Goal: Task Accomplishment & Management: Use online tool/utility

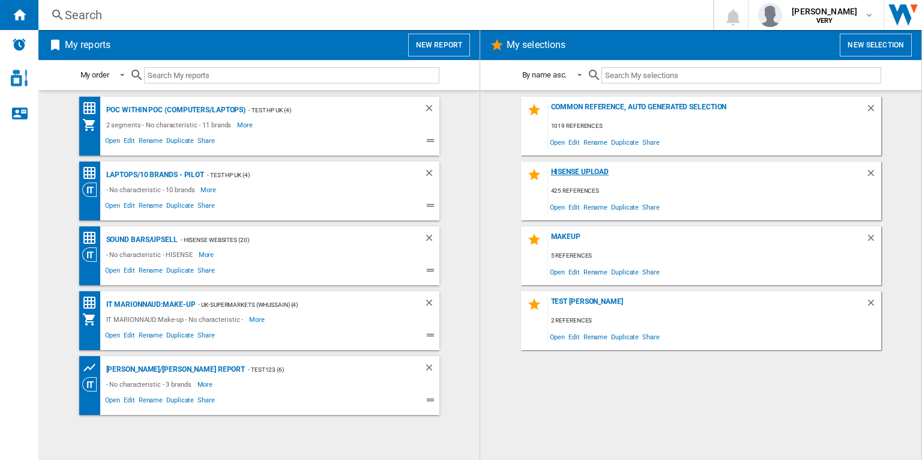
click at [566, 169] on div "Hisense Upload" at bounding box center [707, 176] width 318 height 16
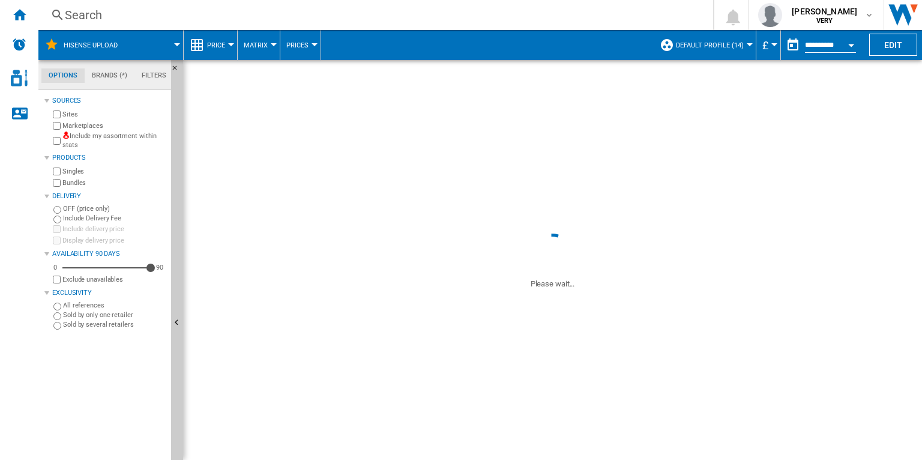
click at [706, 43] on span "Default profile (14)" at bounding box center [710, 45] width 68 height 8
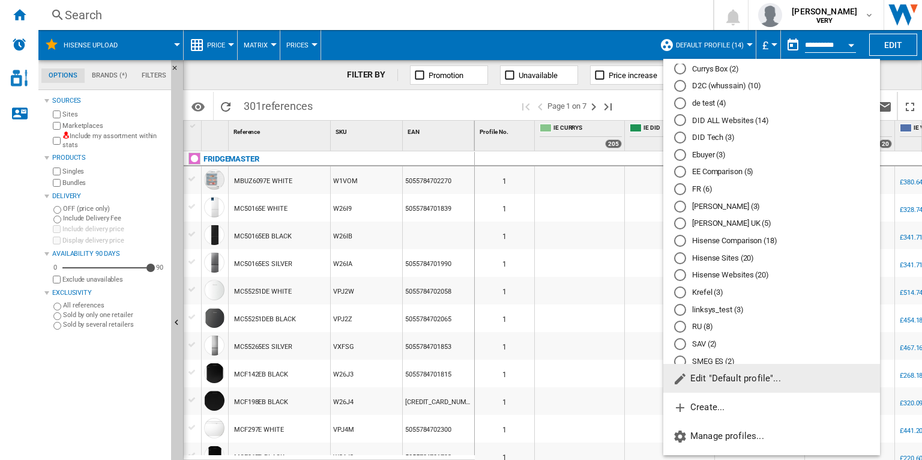
scroll to position [467, 0]
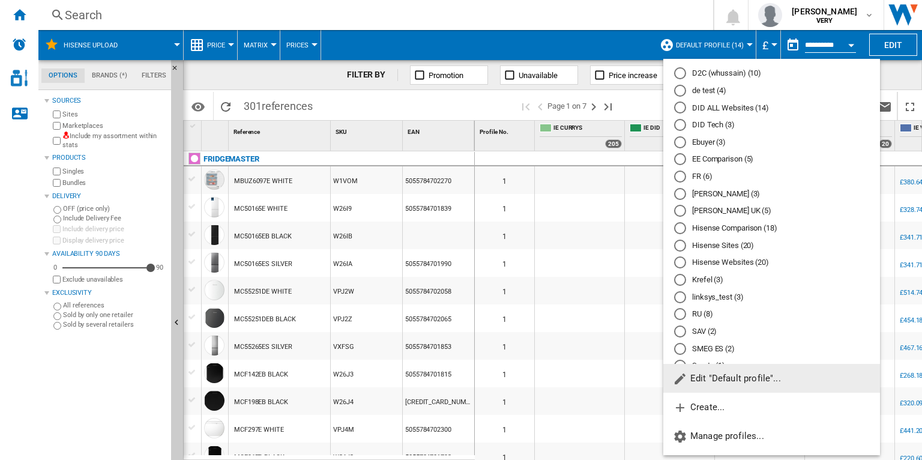
click at [690, 246] on md-radio-button "Hisense Sites (20)" at bounding box center [771, 245] width 195 height 11
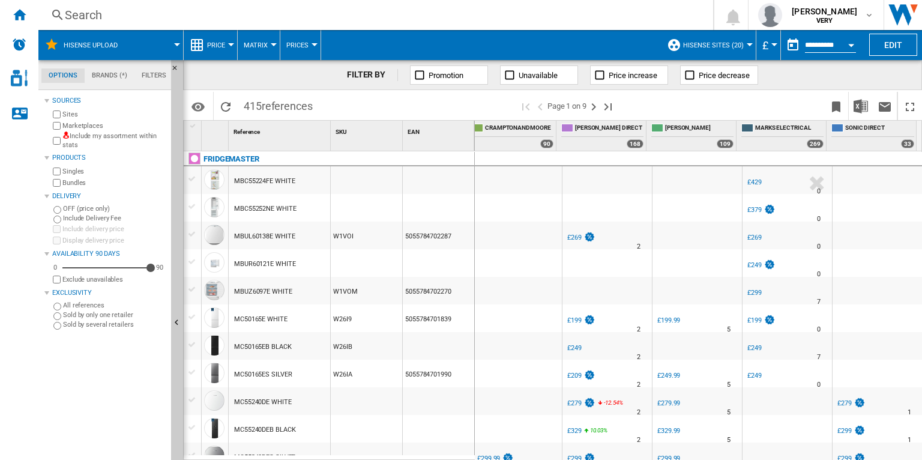
scroll to position [0, 518]
click at [739, 47] on span "Hisense Sites (20)" at bounding box center [713, 45] width 61 height 8
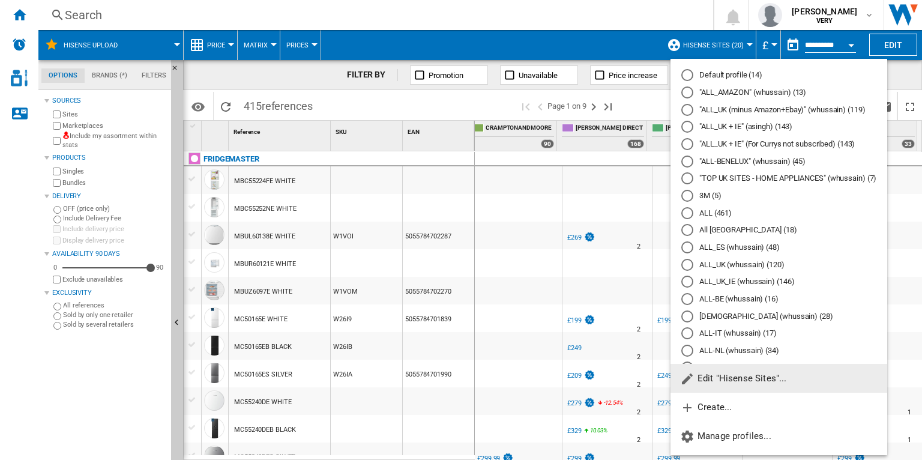
click at [718, 381] on span "Edit "Hisense Sites"..." at bounding box center [733, 378] width 106 height 11
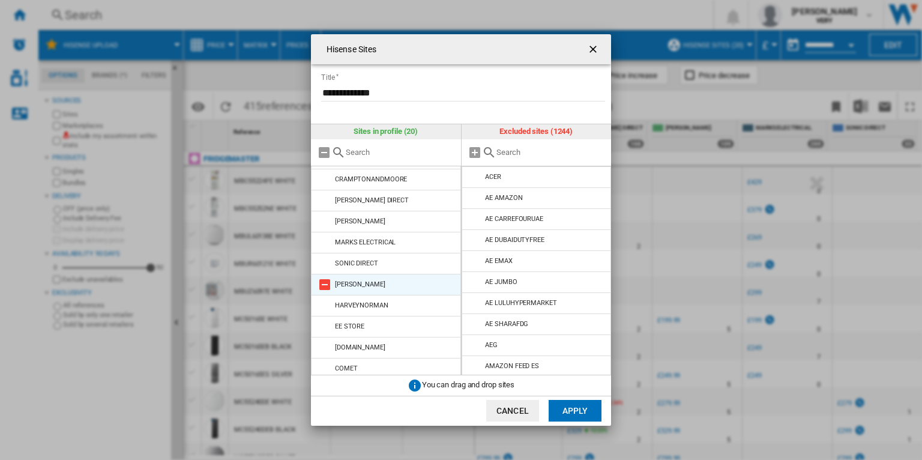
scroll to position [212, 0]
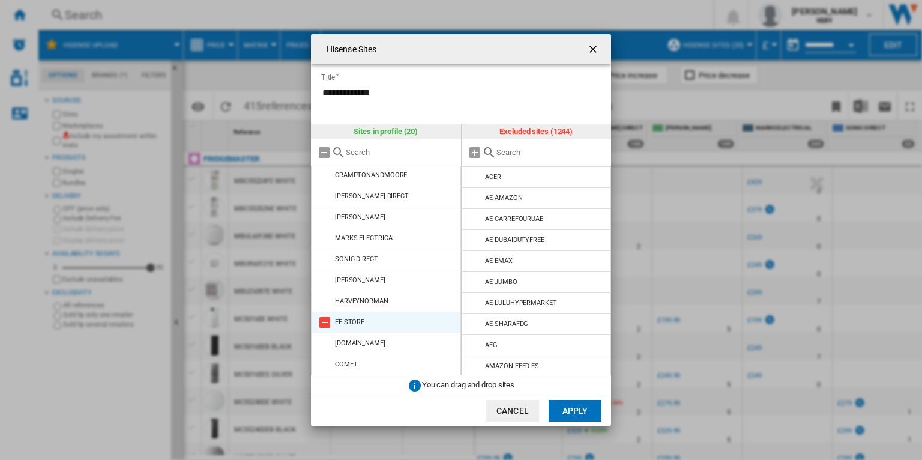
click at [329, 321] on md-icon at bounding box center [325, 322] width 14 height 14
click at [596, 416] on button "Apply" at bounding box center [575, 411] width 53 height 22
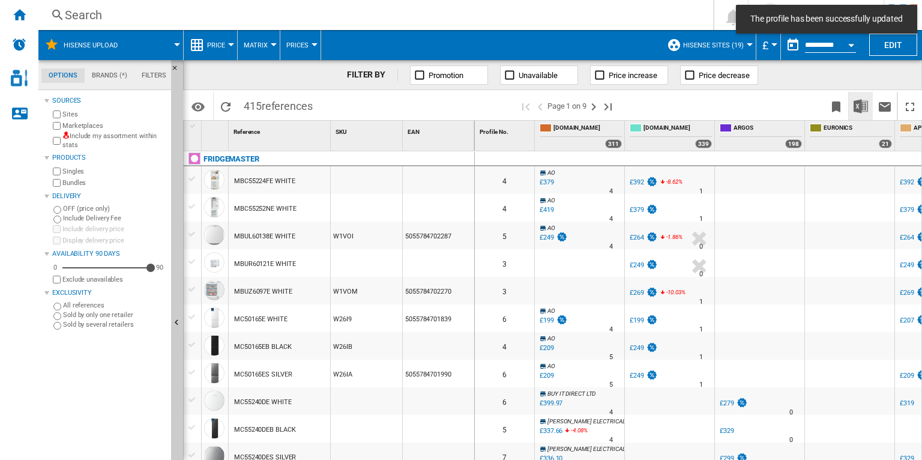
click at [860, 108] on img "Download in Excel" at bounding box center [861, 106] width 14 height 14
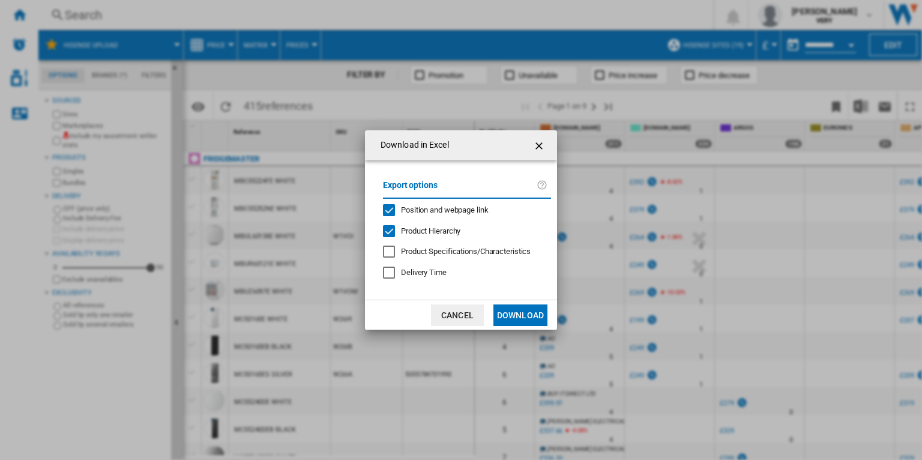
click at [389, 212] on div "Position and webpage link" at bounding box center [389, 210] width 12 height 12
click at [510, 311] on button "Download" at bounding box center [521, 315] width 54 height 22
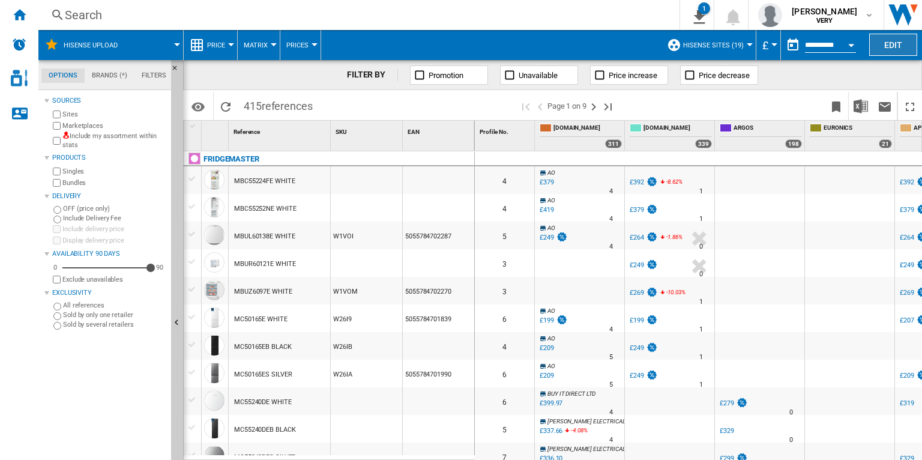
click at [893, 43] on button "Edit" at bounding box center [894, 45] width 48 height 22
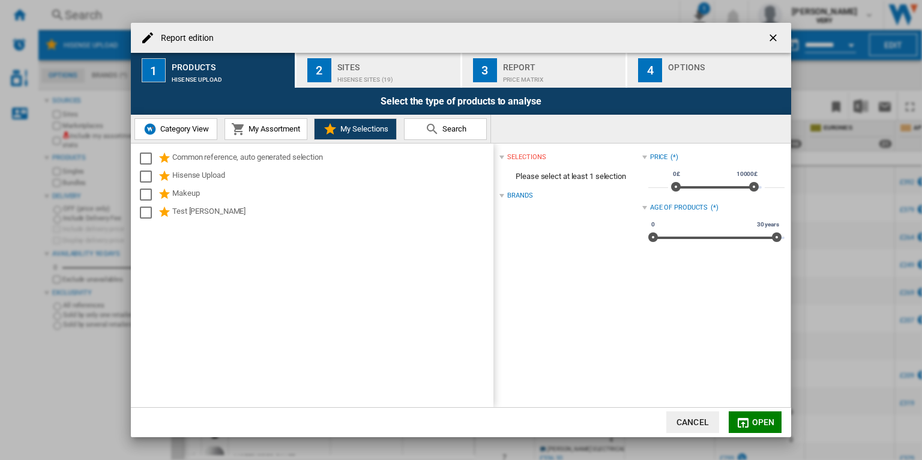
click at [682, 70] on div "button" at bounding box center [727, 76] width 118 height 13
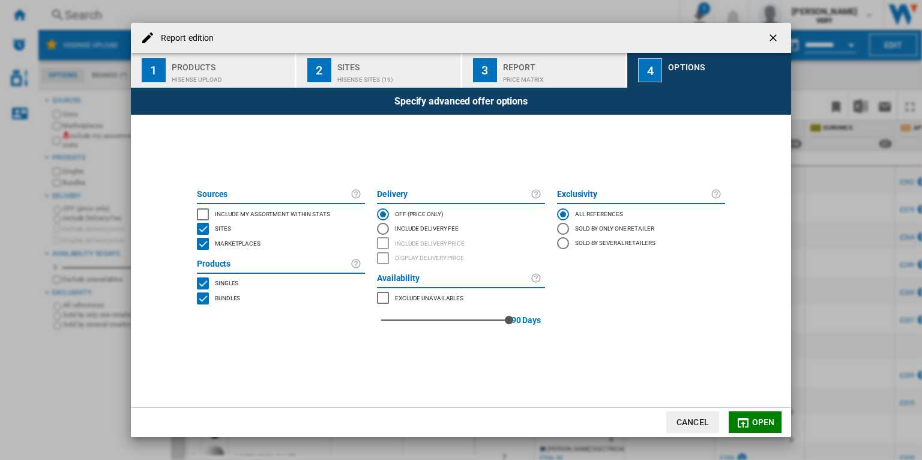
click at [205, 246] on div "MARKETPLACES" at bounding box center [203, 244] width 12 height 12
click at [750, 419] on md-icon "button" at bounding box center [743, 423] width 14 height 14
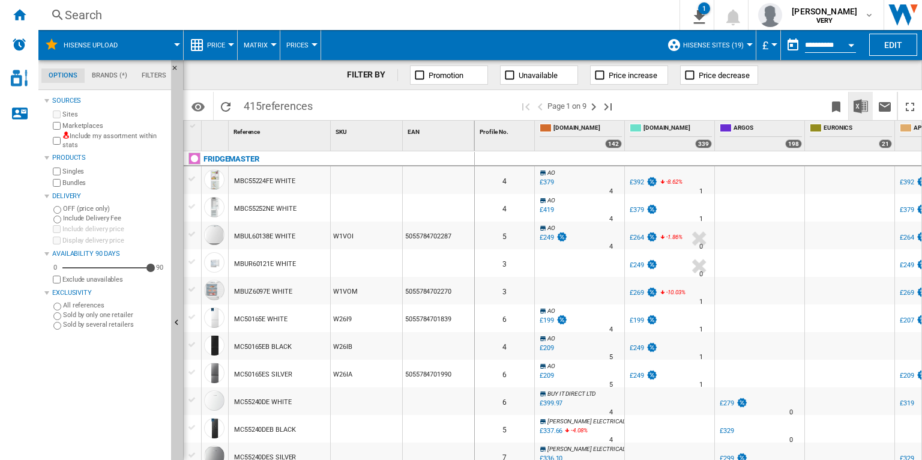
click at [862, 112] on img "Download in Excel" at bounding box center [861, 106] width 14 height 14
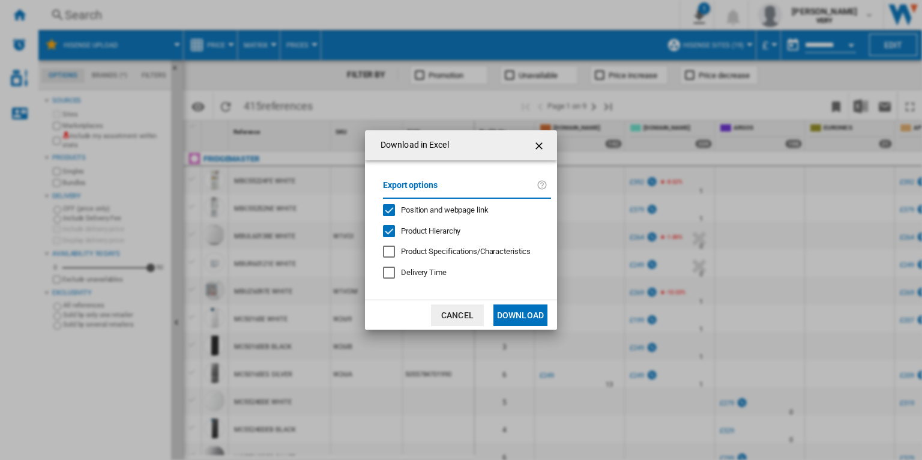
click at [456, 211] on span "Position and webpage link" at bounding box center [445, 209] width 88 height 9
click at [544, 322] on button "Download" at bounding box center [521, 315] width 54 height 22
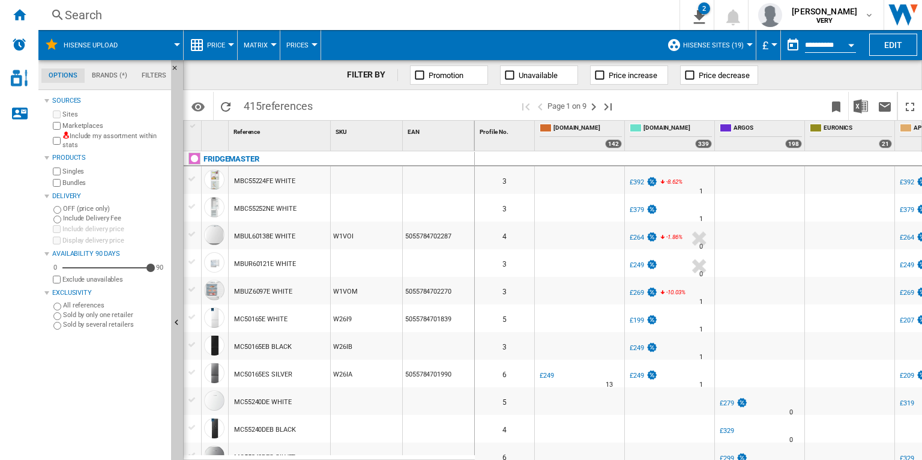
click at [713, 46] on span "Hisense Sites (19)" at bounding box center [713, 45] width 61 height 8
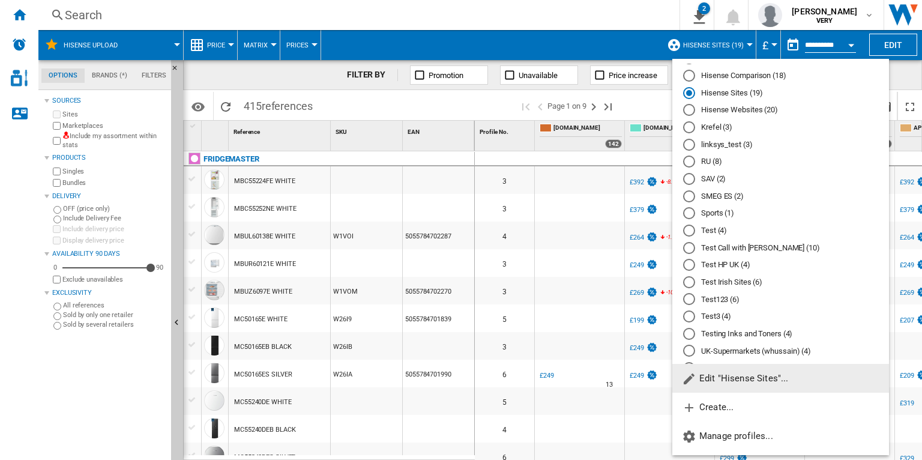
scroll to position [603, 0]
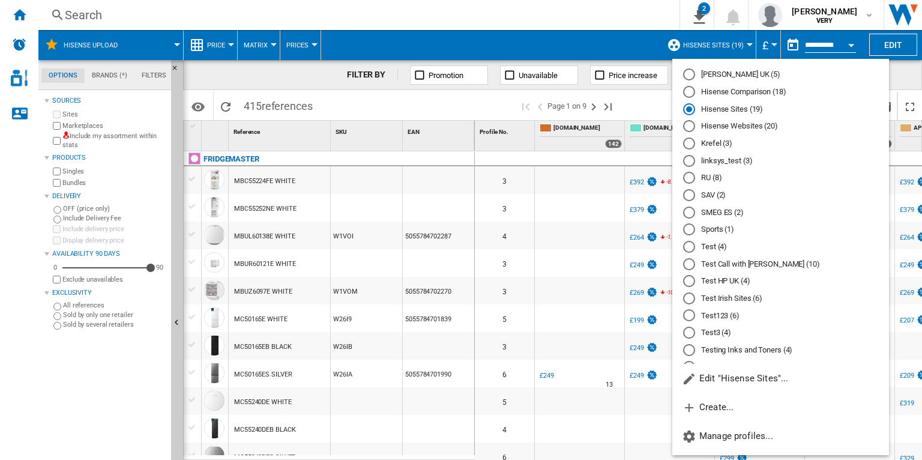
click at [755, 126] on md-radio-button "Hisense Websites (20)" at bounding box center [780, 126] width 195 height 11
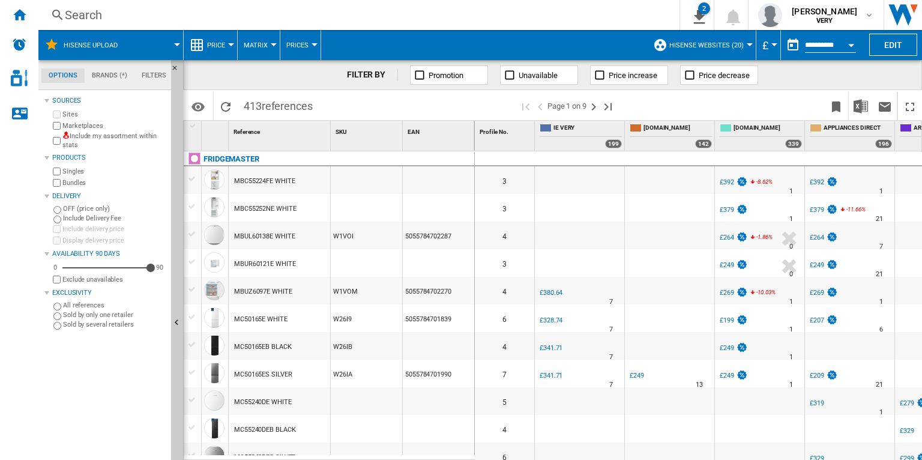
click at [722, 46] on span "Hisense Websites (20)" at bounding box center [707, 45] width 74 height 8
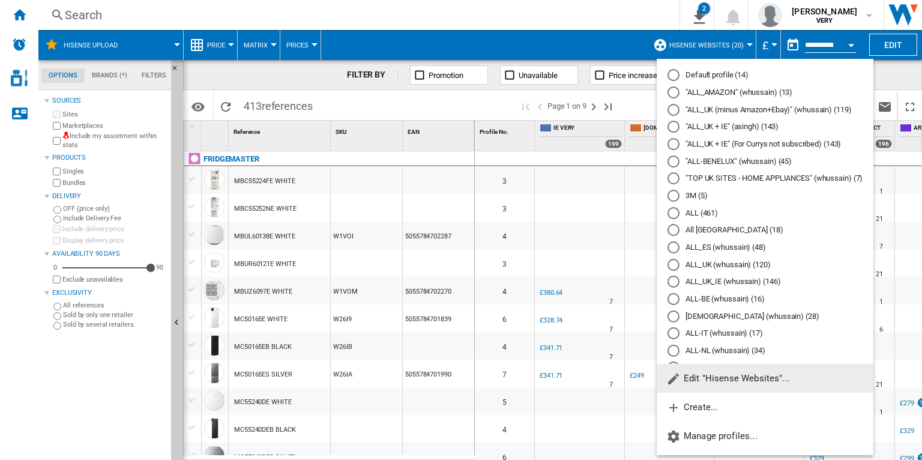
click at [628, 196] on md-backdrop at bounding box center [461, 230] width 922 height 460
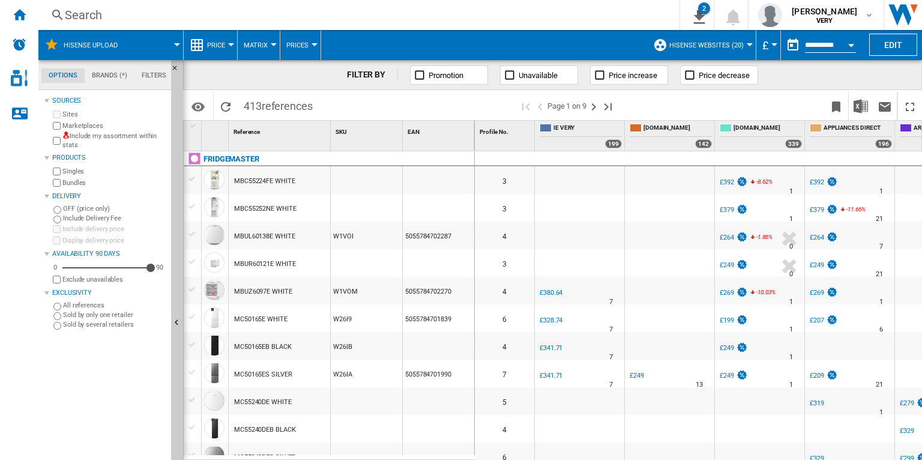
click at [746, 42] on button "Hisense Websites (20)" at bounding box center [710, 45] width 80 height 30
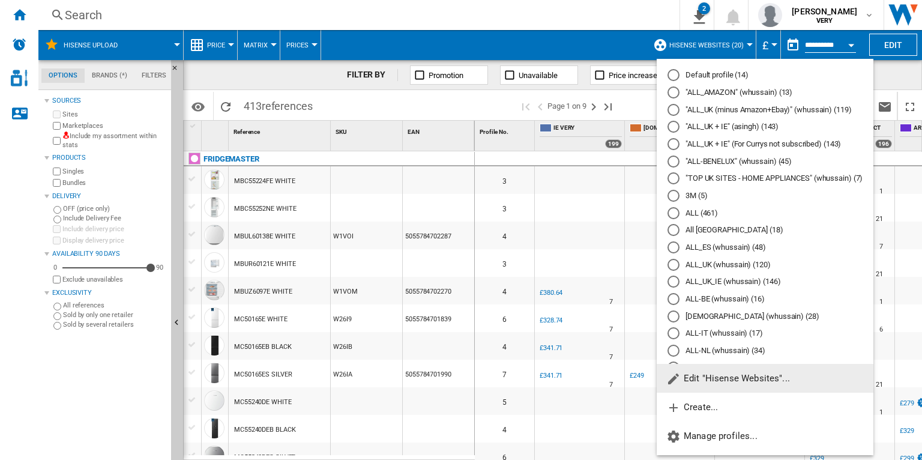
click at [729, 376] on span "Edit "Hisense Websites"..." at bounding box center [729, 378] width 124 height 11
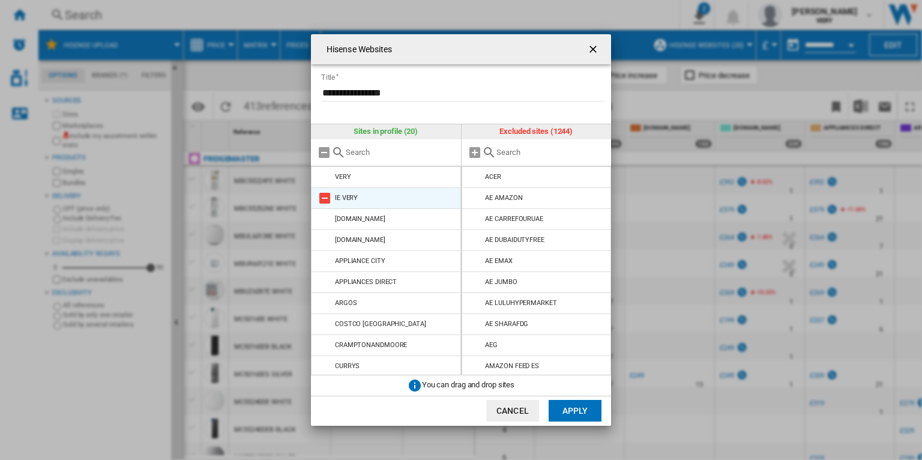
click at [325, 198] on md-icon "Hisense Websites ..." at bounding box center [325, 198] width 14 height 14
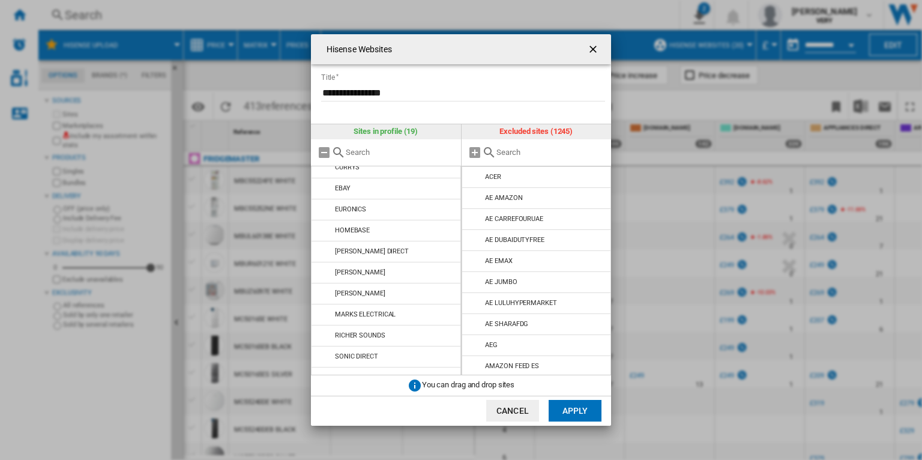
scroll to position [191, 0]
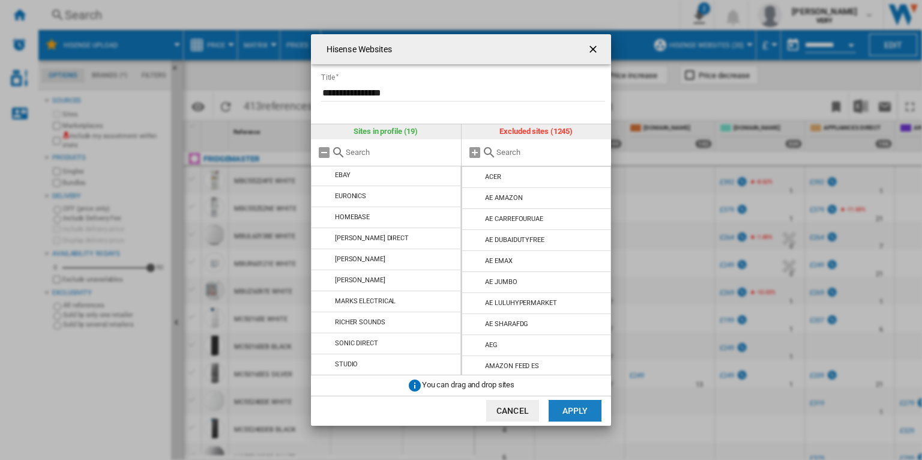
click at [584, 413] on button "Apply" at bounding box center [575, 411] width 53 height 22
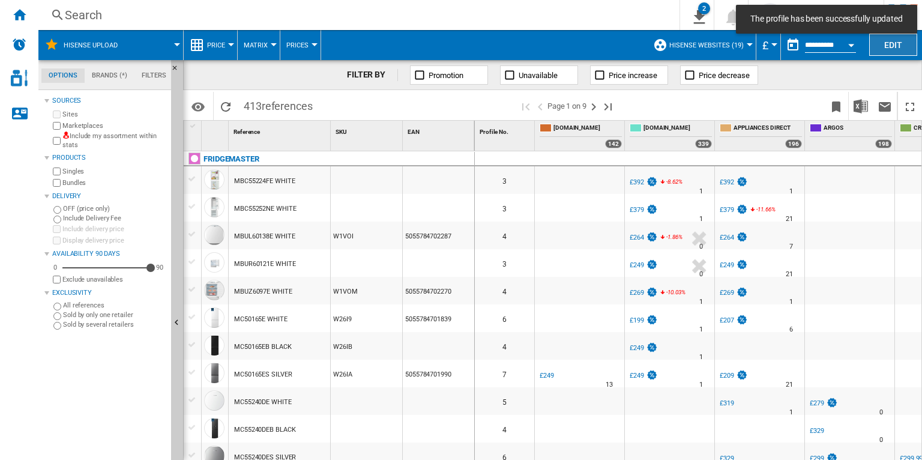
click at [887, 43] on button "Edit" at bounding box center [894, 45] width 48 height 22
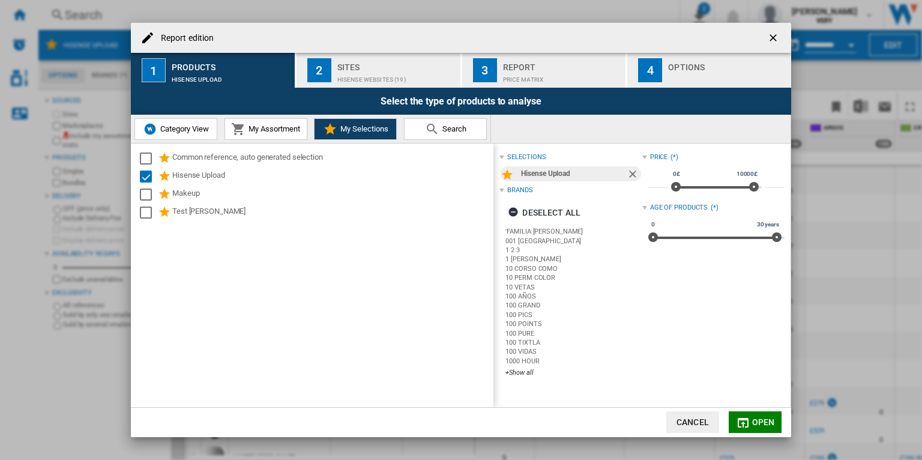
click at [692, 71] on div "Report edition ..." at bounding box center [727, 76] width 118 height 13
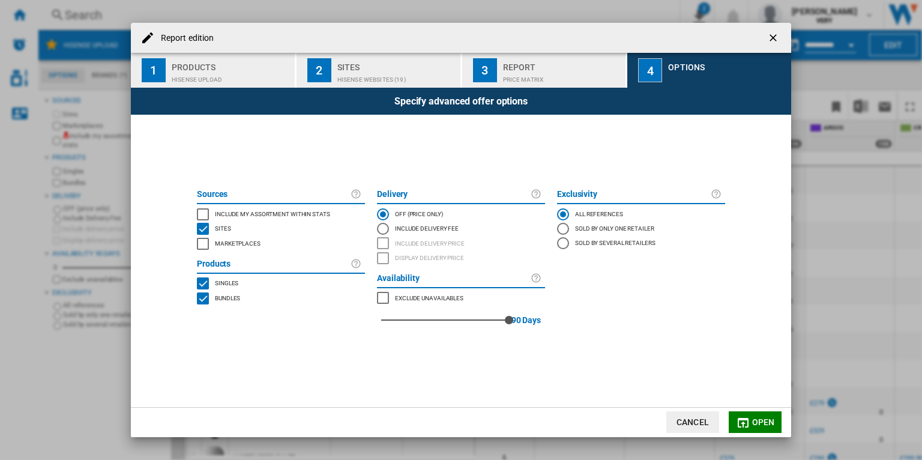
click at [774, 37] on ng-md-icon "getI18NText('BUTTONS.CLOSE_DIALOG')" at bounding box center [775, 39] width 14 height 14
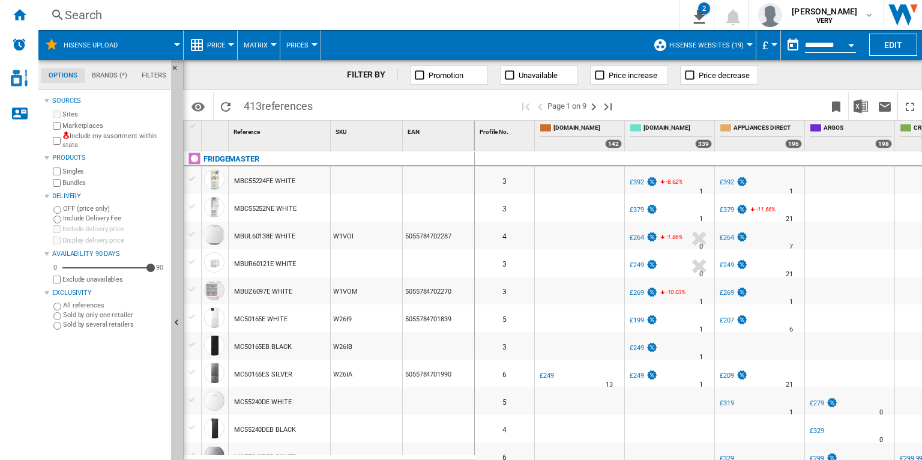
click at [774, 37] on button "£" at bounding box center [769, 45] width 12 height 30
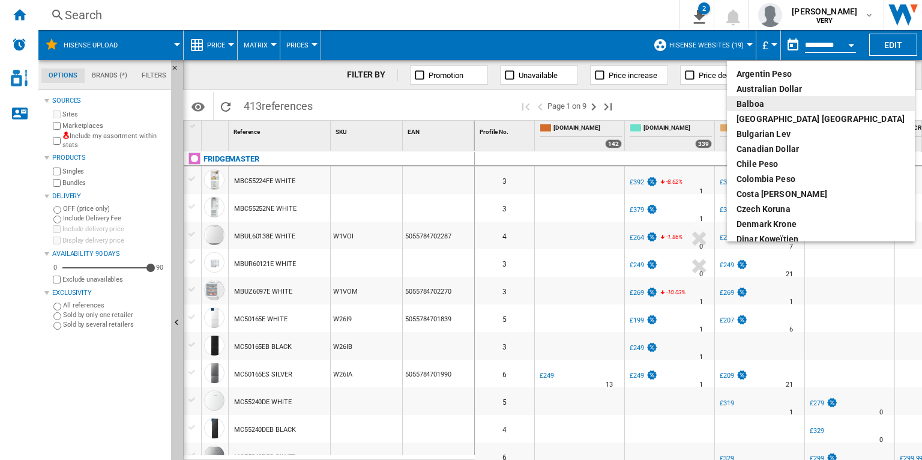
click at [889, 73] on md-backdrop at bounding box center [461, 230] width 922 height 460
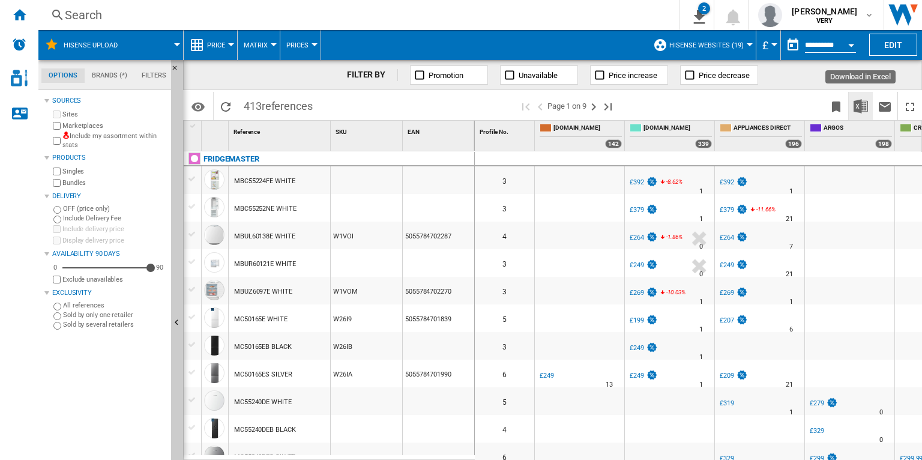
click at [865, 103] on img "Download in Excel" at bounding box center [861, 106] width 14 height 14
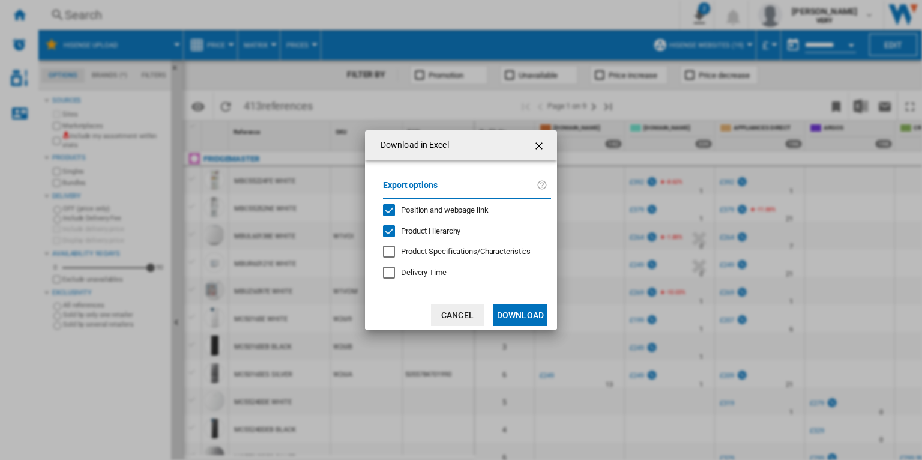
click at [470, 207] on span "Position and webpage link" at bounding box center [445, 209] width 88 height 9
click at [537, 323] on button "Download" at bounding box center [521, 315] width 54 height 22
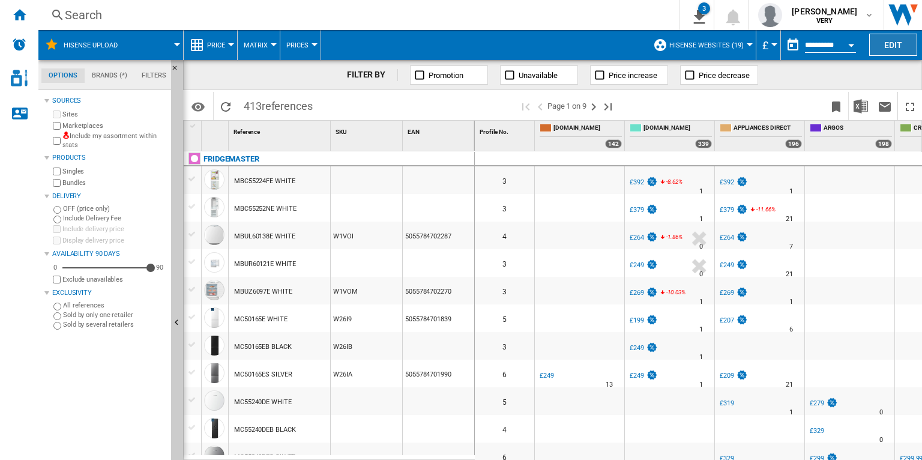
click at [881, 43] on button "Edit" at bounding box center [894, 45] width 48 height 22
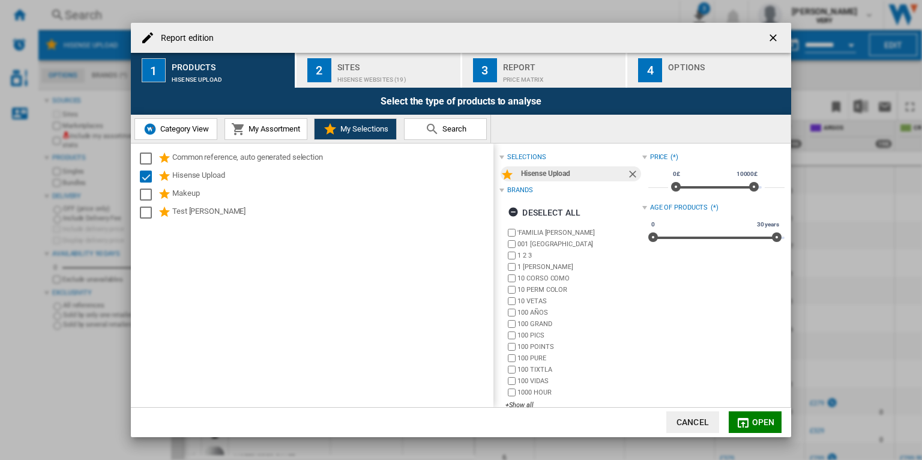
click at [400, 68] on div "Sites" at bounding box center [397, 64] width 118 height 13
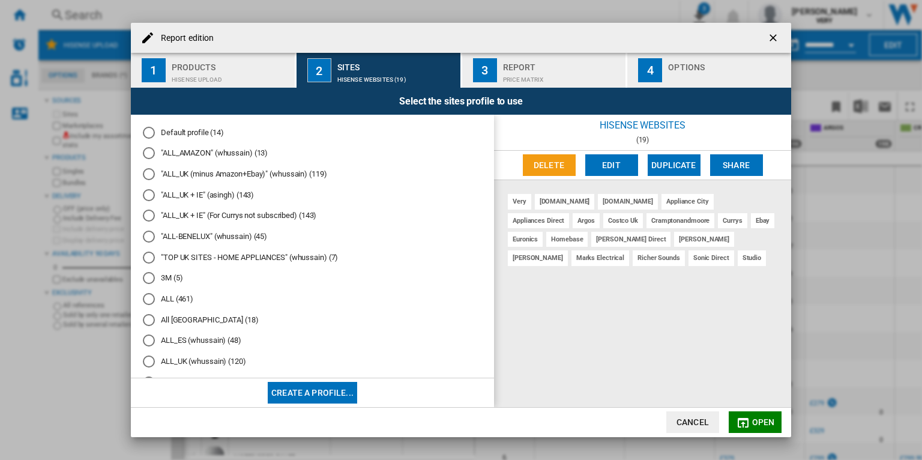
click at [609, 160] on button "Edit" at bounding box center [612, 165] width 53 height 22
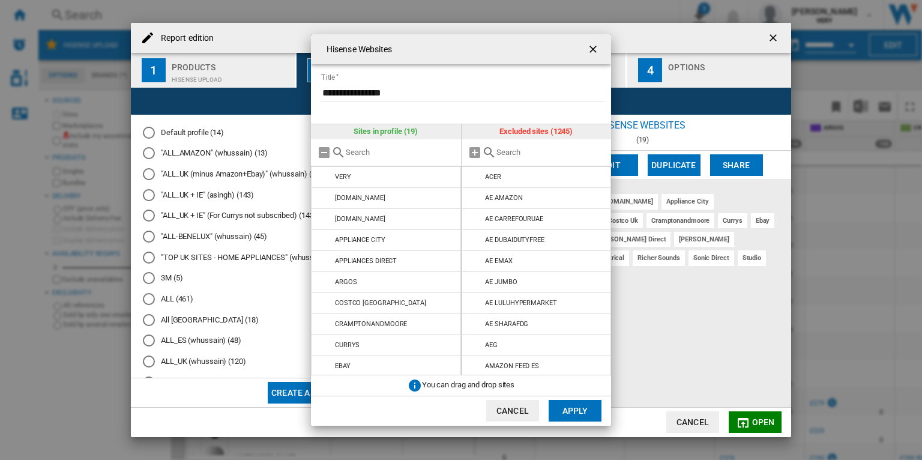
click at [526, 148] on input "Hisense Websites ..." at bounding box center [551, 152] width 109 height 9
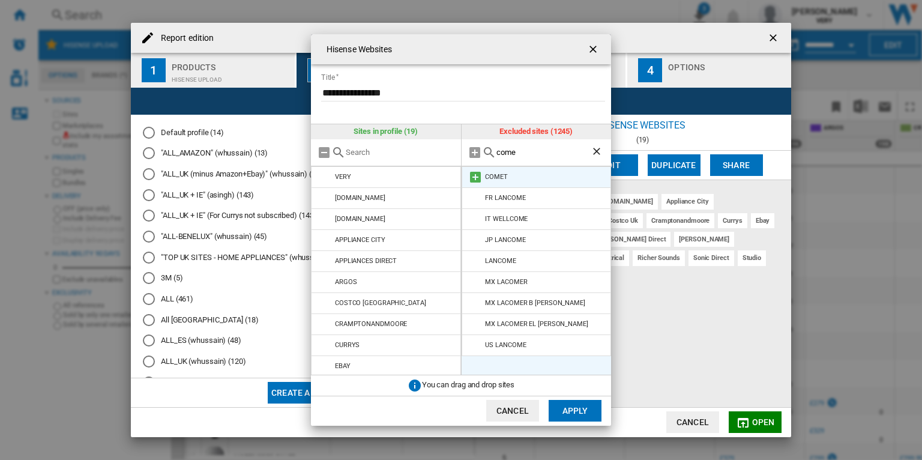
type input "come"
click at [479, 176] on md-icon "Hisense Websites ..." at bounding box center [475, 177] width 14 height 14
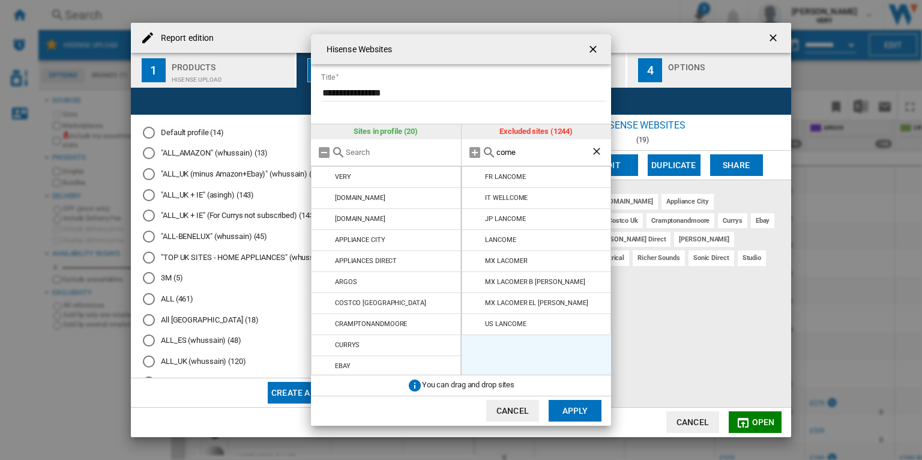
click at [587, 405] on button "Apply" at bounding box center [575, 411] width 53 height 22
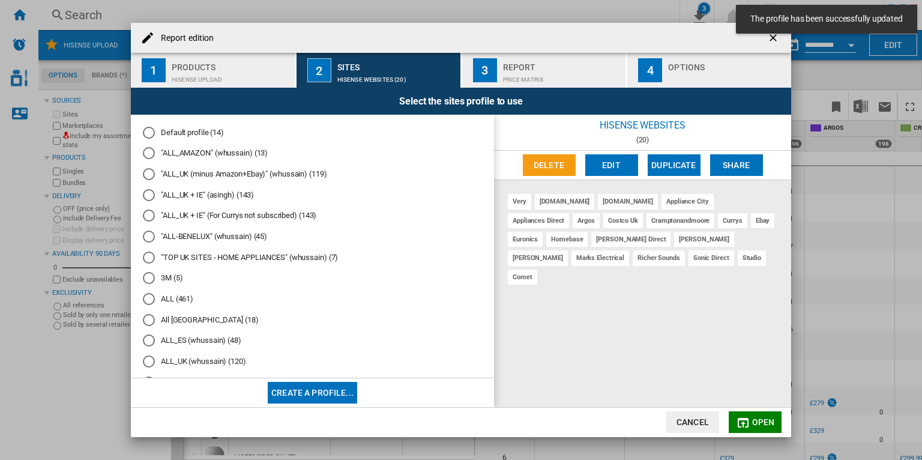
click at [762, 428] on button "Open" at bounding box center [755, 422] width 53 height 22
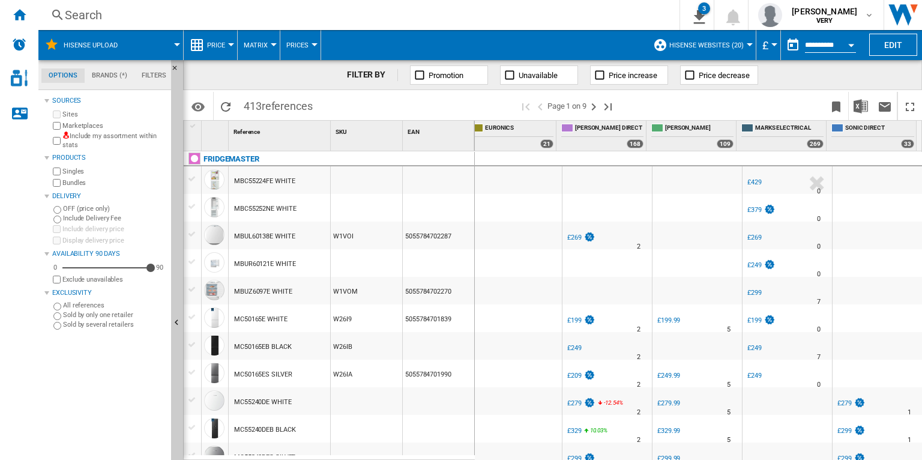
scroll to position [0, 0]
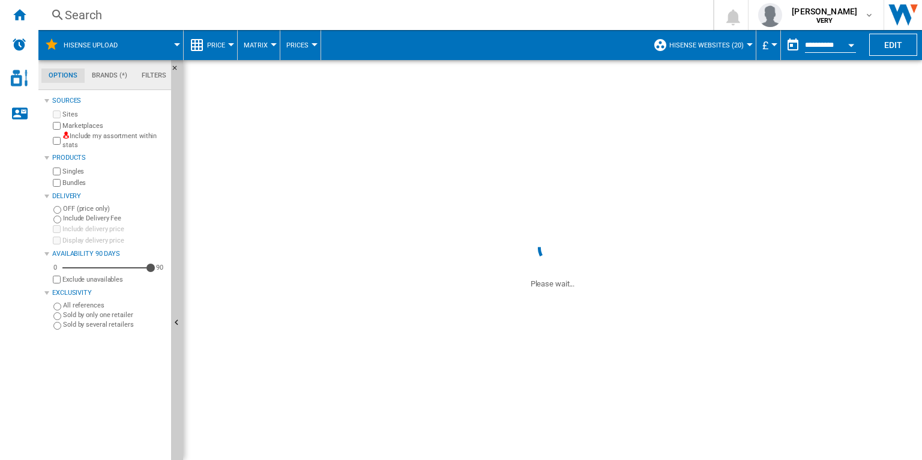
click at [724, 41] on span "Hisense Websites (20)" at bounding box center [707, 45] width 74 height 8
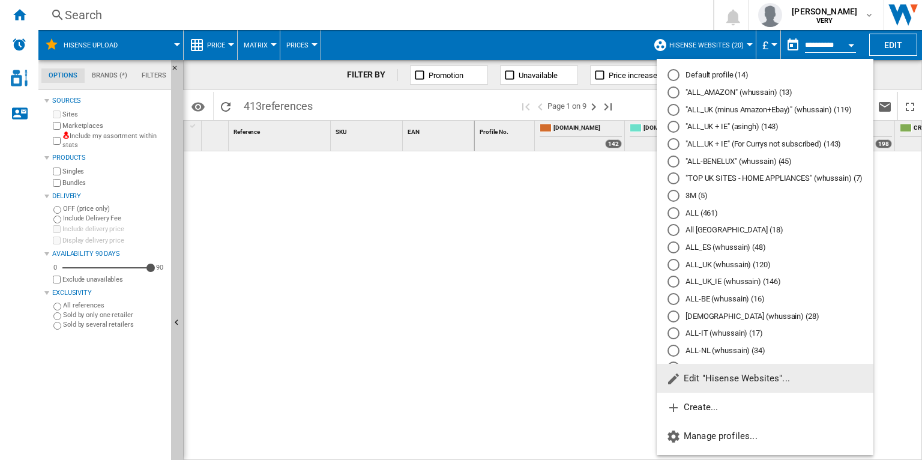
click at [724, 379] on span "Edit "Hisense Websites"..." at bounding box center [729, 378] width 124 height 11
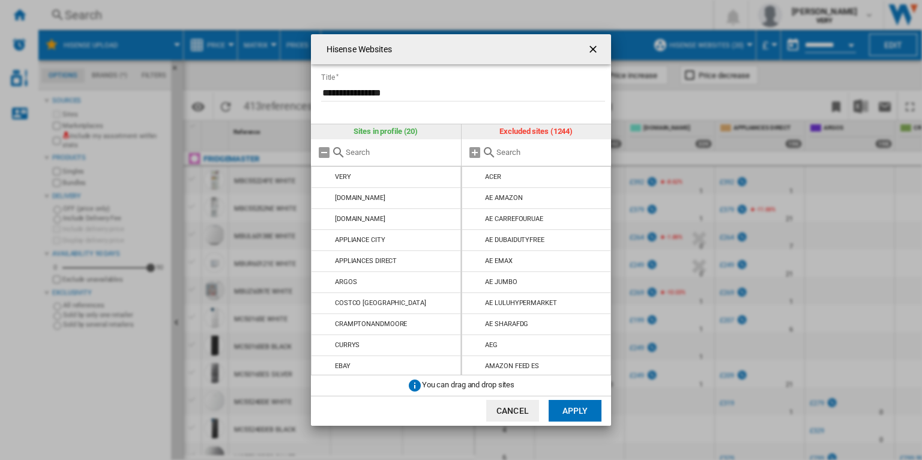
click at [521, 153] on input "text" at bounding box center [551, 152] width 109 height 9
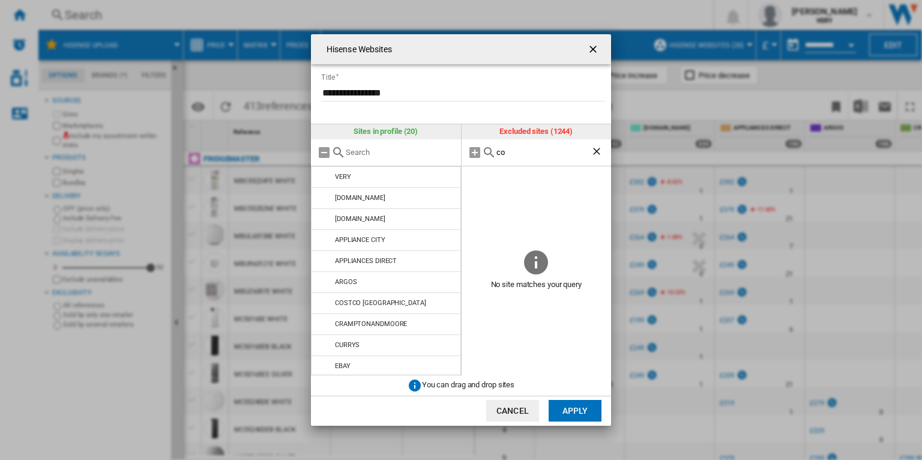
type input "c"
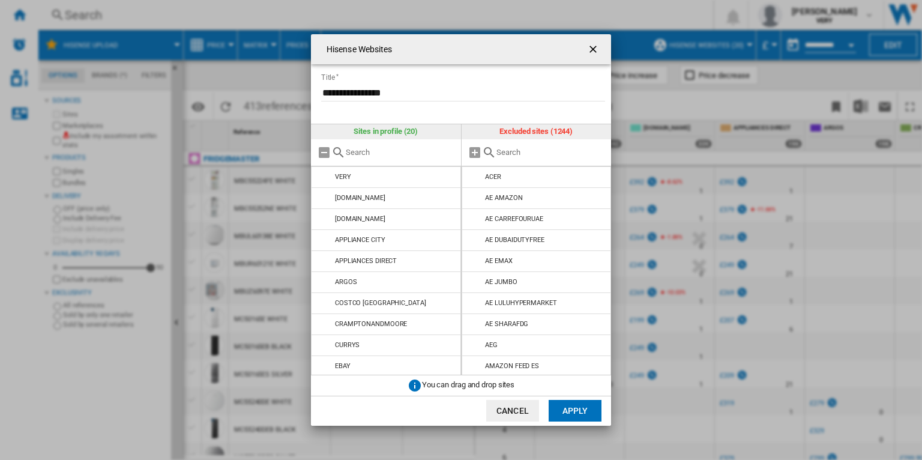
click at [369, 149] on input "text" at bounding box center [400, 152] width 109 height 9
type input "come"
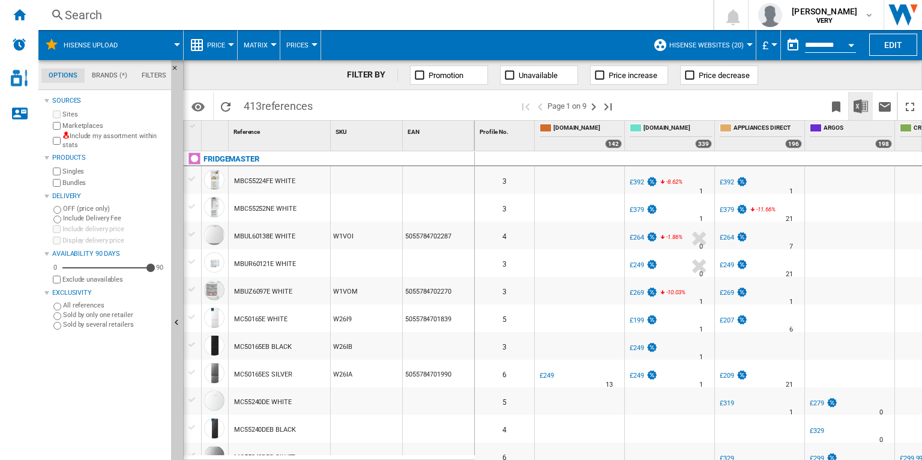
click at [865, 113] on img "Download in Excel" at bounding box center [861, 106] width 14 height 14
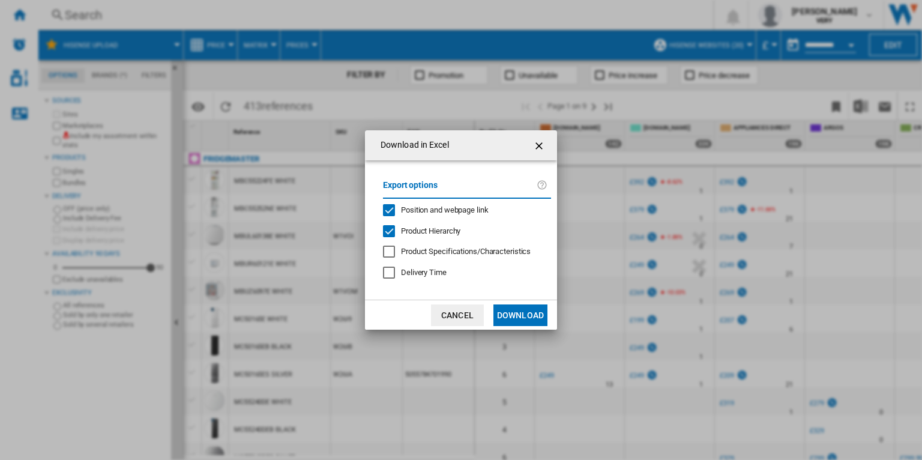
click at [441, 213] on span "Position and webpage link" at bounding box center [445, 209] width 88 height 9
click at [521, 318] on button "Download" at bounding box center [521, 315] width 54 height 22
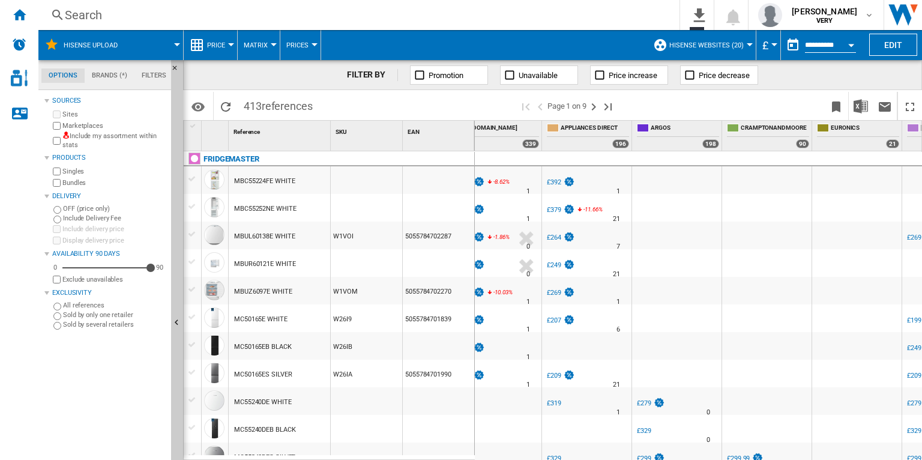
scroll to position [0, 519]
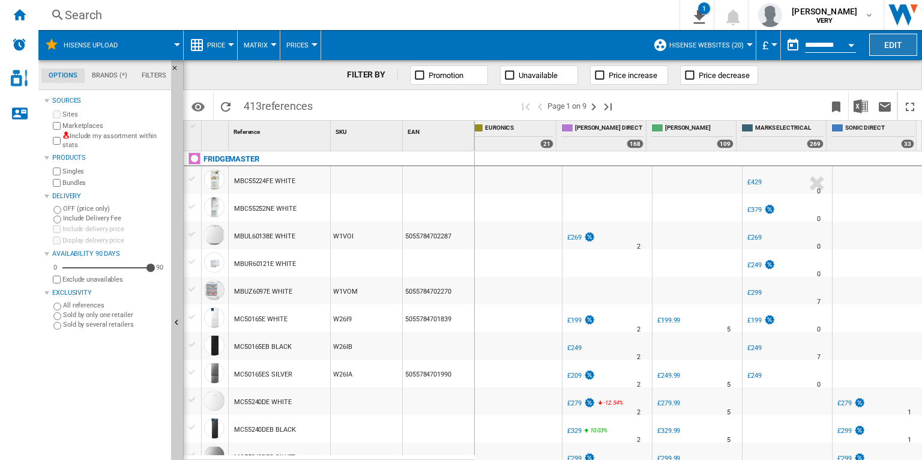
click at [901, 50] on button "Edit" at bounding box center [894, 45] width 48 height 22
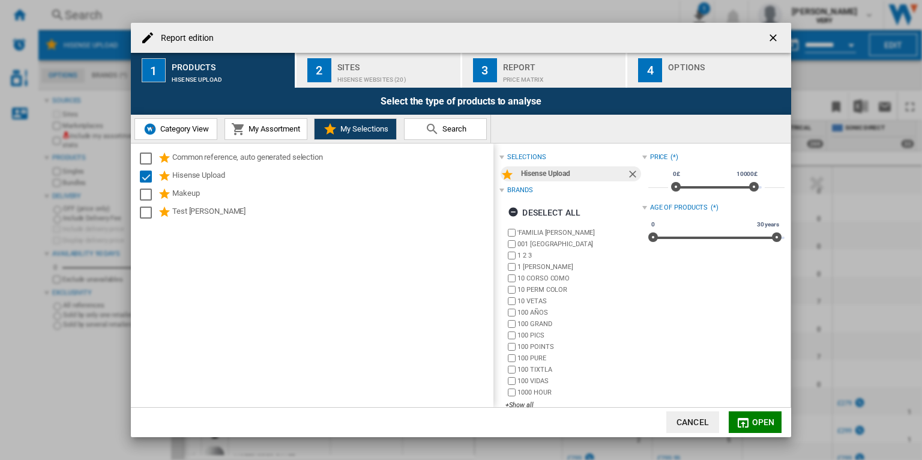
click at [377, 83] on button "2 Sites Hisense Websites (20)" at bounding box center [379, 70] width 165 height 35
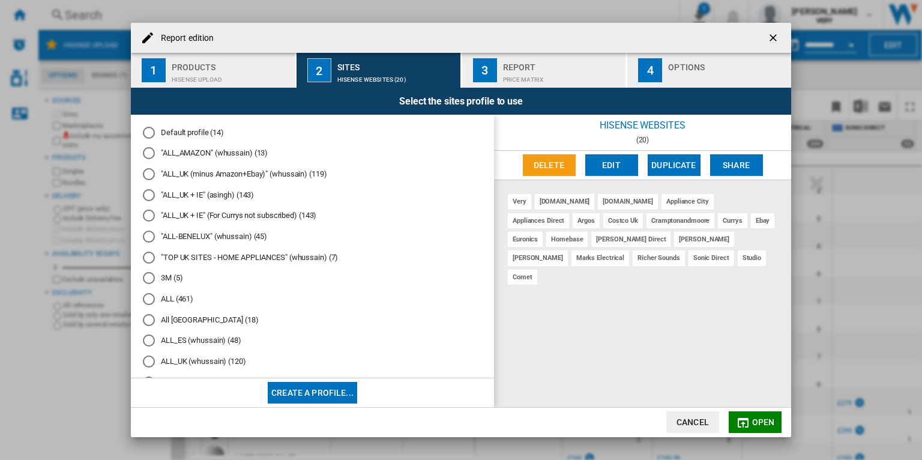
click at [622, 171] on button "Edit" at bounding box center [612, 165] width 53 height 22
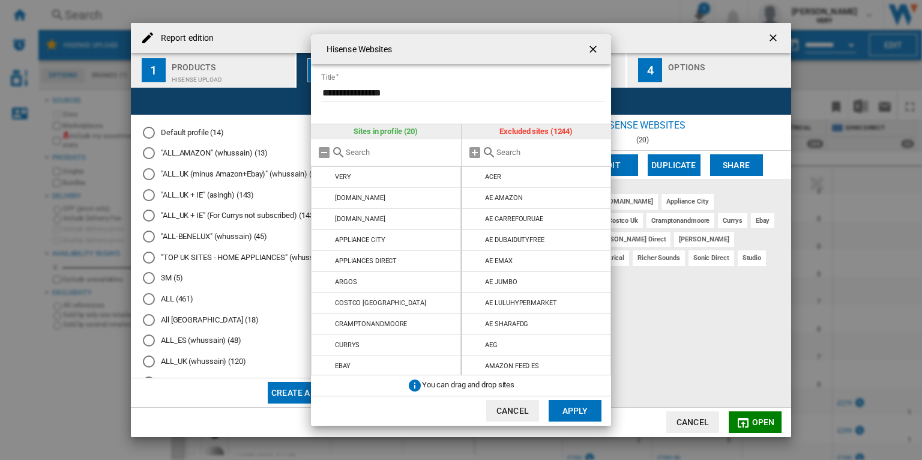
click at [497, 153] on input "Hisense Websites ..." at bounding box center [551, 152] width 109 height 9
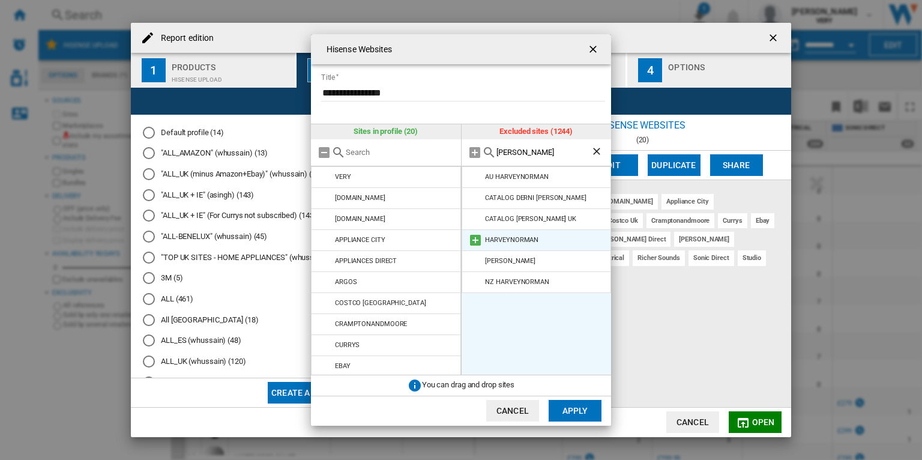
type input "harvey"
click at [476, 247] on li "HARVEYNORMAN" at bounding box center [537, 240] width 150 height 22
click at [476, 244] on md-icon "Hisense Websites ..." at bounding box center [475, 240] width 14 height 14
click at [579, 412] on button "Apply" at bounding box center [575, 411] width 53 height 22
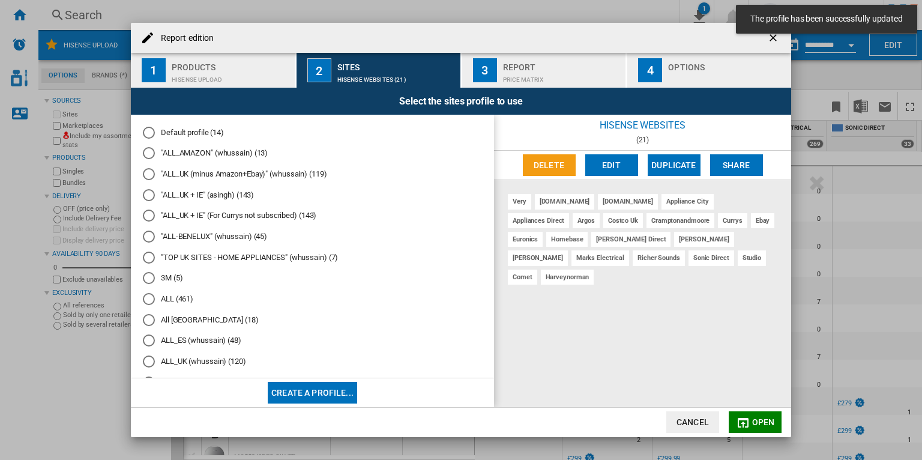
click at [751, 422] on button "Open" at bounding box center [755, 422] width 53 height 22
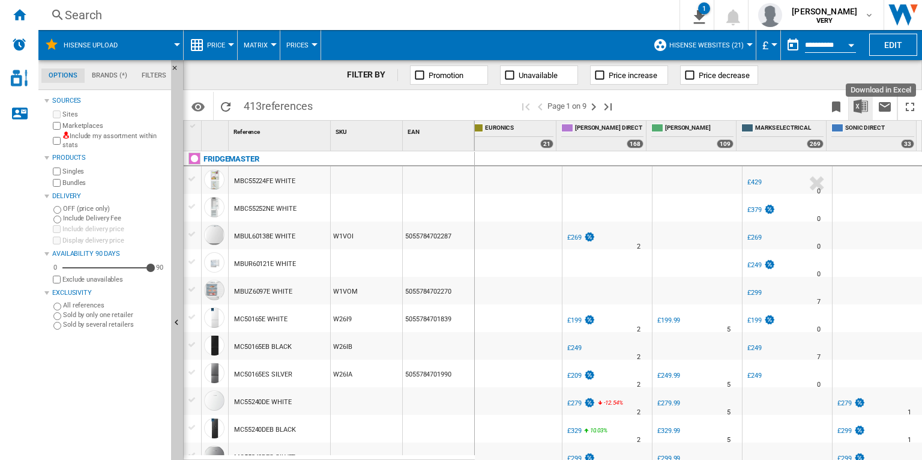
click at [861, 102] on img "Download in Excel" at bounding box center [861, 106] width 14 height 14
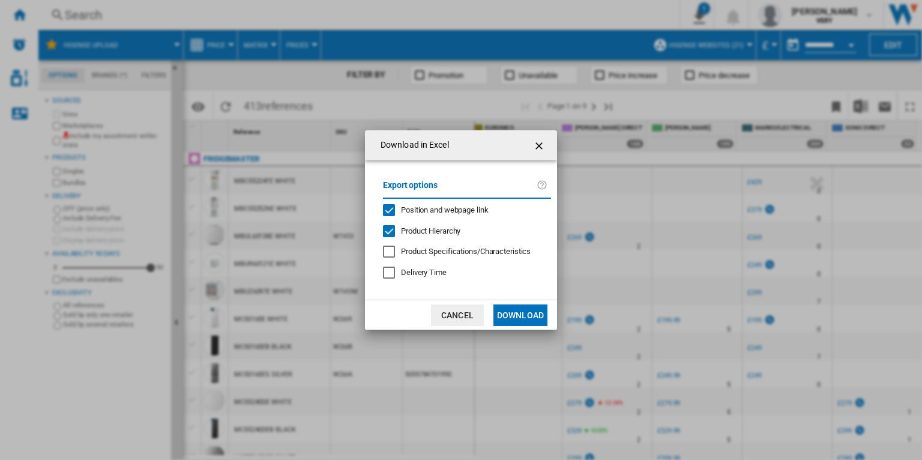
click at [474, 208] on span "Position and webpage link" at bounding box center [445, 209] width 88 height 9
click at [542, 321] on button "Download" at bounding box center [521, 315] width 54 height 22
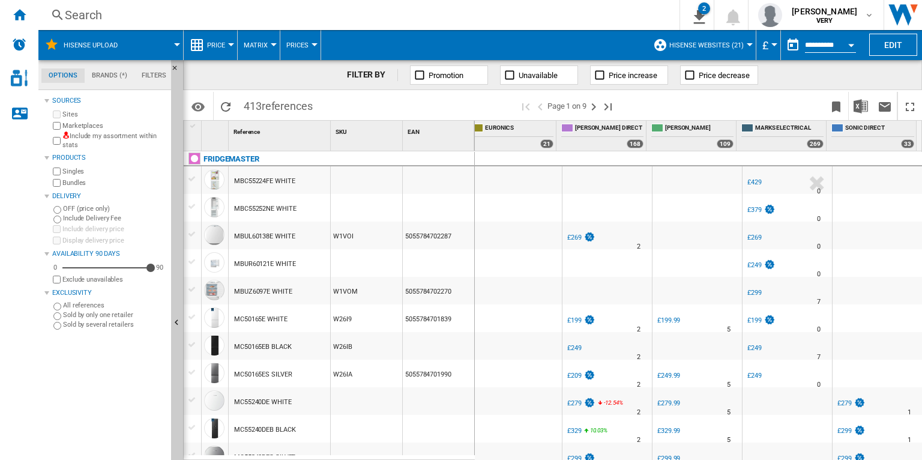
click at [734, 46] on span "Hisense Websites (21)" at bounding box center [707, 45] width 74 height 8
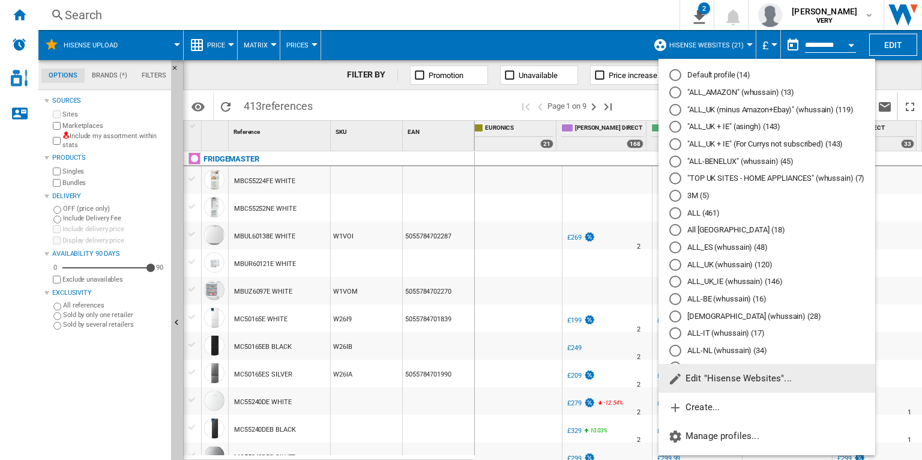
click at [703, 381] on span "Edit "Hisense Websites"..." at bounding box center [730, 378] width 124 height 11
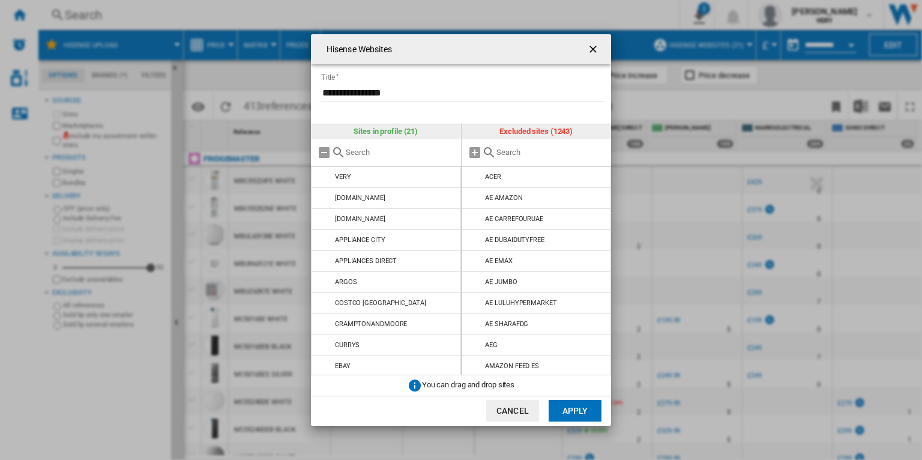
click at [515, 148] on input "Hisense Websites ..." at bounding box center [551, 152] width 109 height 9
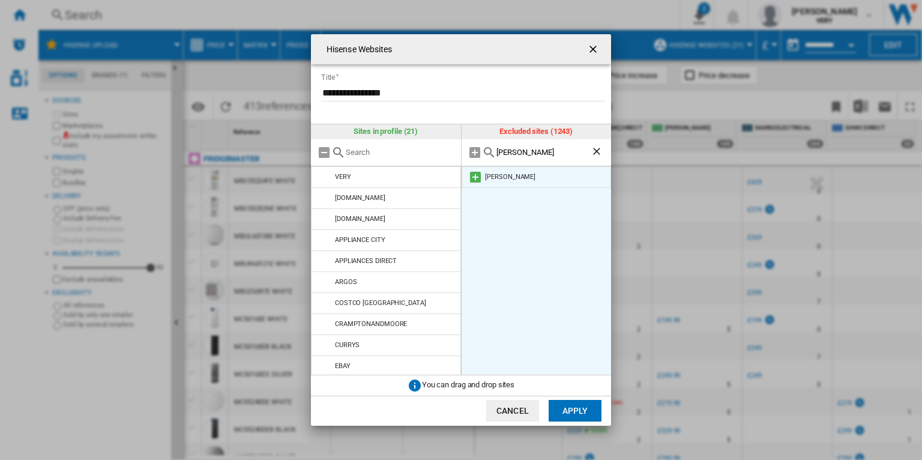
type input "peter"
click at [475, 178] on md-icon "Hisense Websites ..." at bounding box center [475, 177] width 14 height 14
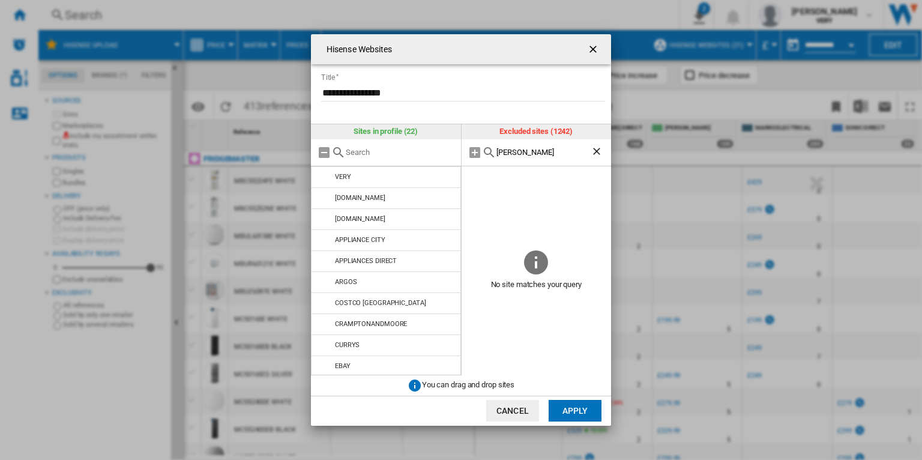
click at [575, 411] on button "Apply" at bounding box center [575, 411] width 53 height 22
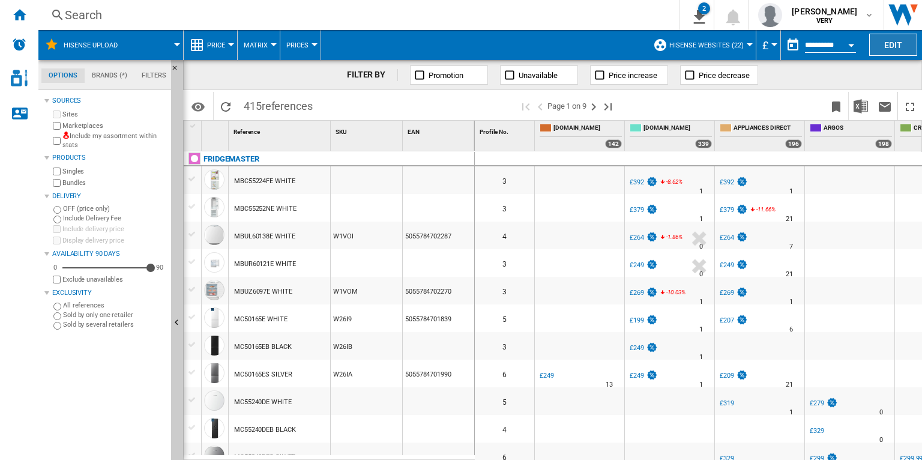
click at [897, 42] on button "Edit" at bounding box center [894, 45] width 48 height 22
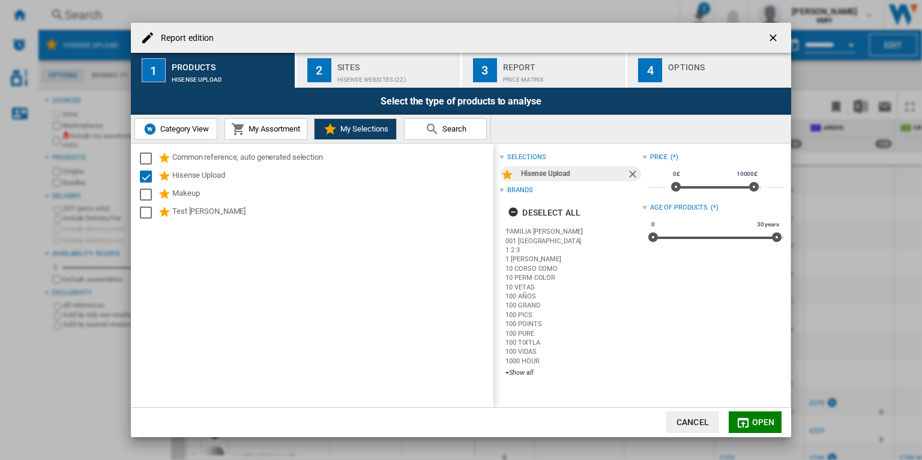
click at [712, 63] on div "Options" at bounding box center [727, 64] width 118 height 13
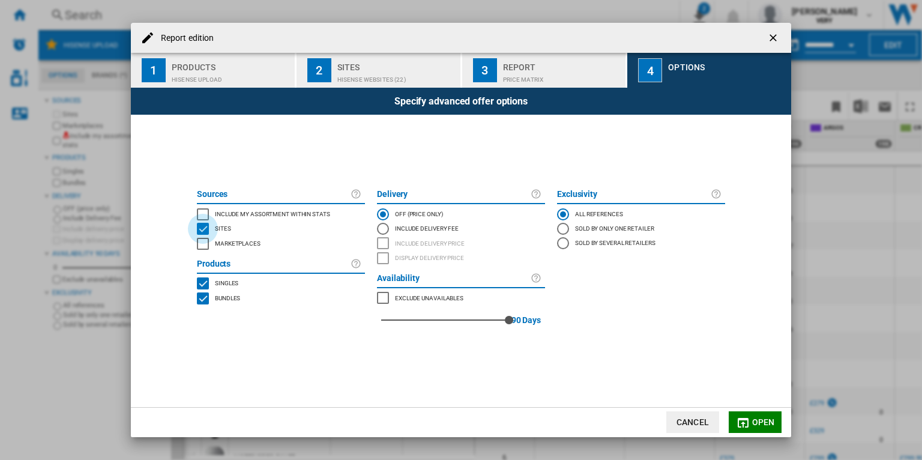
click at [204, 223] on div "SITES" at bounding box center [203, 229] width 12 height 12
click at [202, 243] on div "MARKETPLACES" at bounding box center [203, 244] width 12 height 12
click at [206, 211] on div "INCLUDE MY SITE" at bounding box center [203, 214] width 12 height 12
click at [759, 417] on span "Open" at bounding box center [764, 422] width 23 height 10
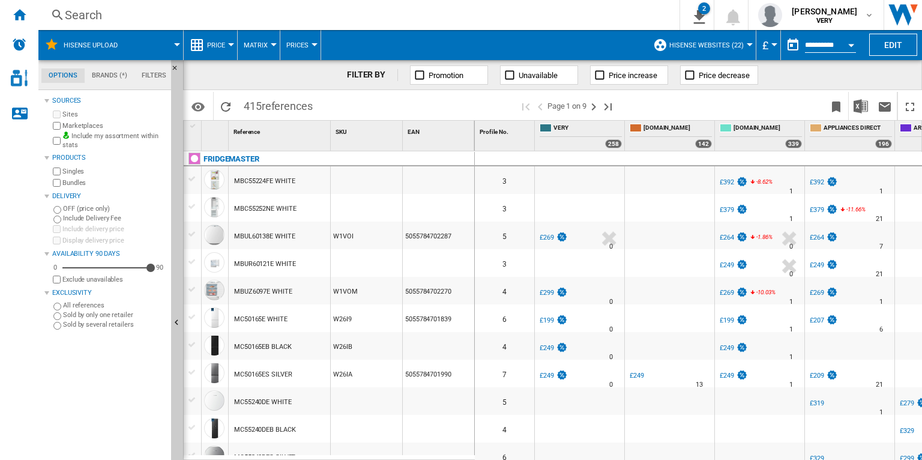
scroll to position [0, 608]
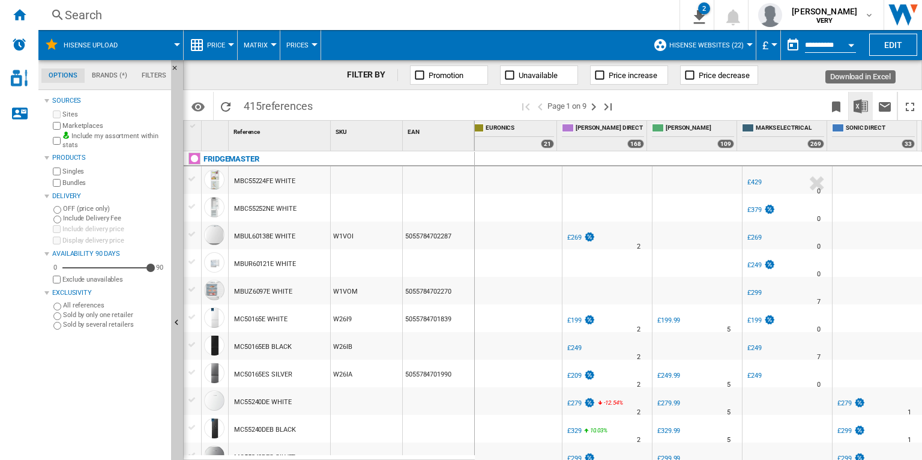
click at [861, 112] on img "Download in Excel" at bounding box center [861, 106] width 14 height 14
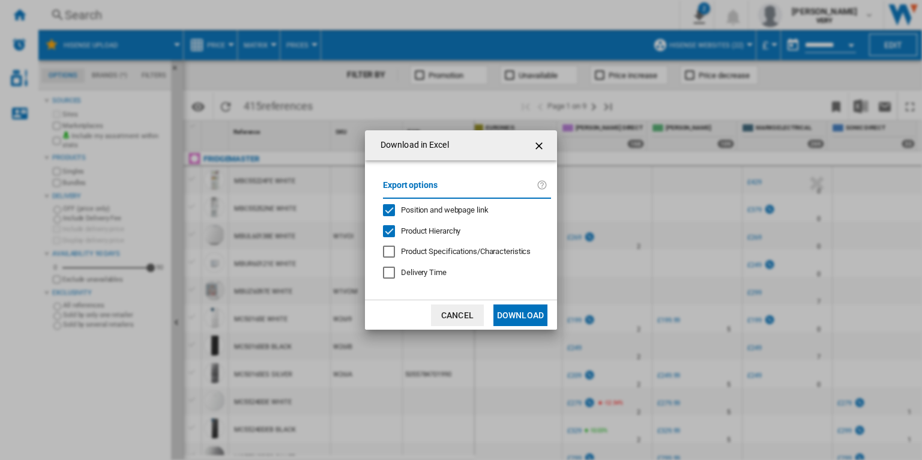
click at [478, 210] on span "Position and webpage link" at bounding box center [445, 209] width 88 height 9
click at [540, 317] on button "Download" at bounding box center [521, 315] width 54 height 22
